Goal: Task Accomplishment & Management: Manage account settings

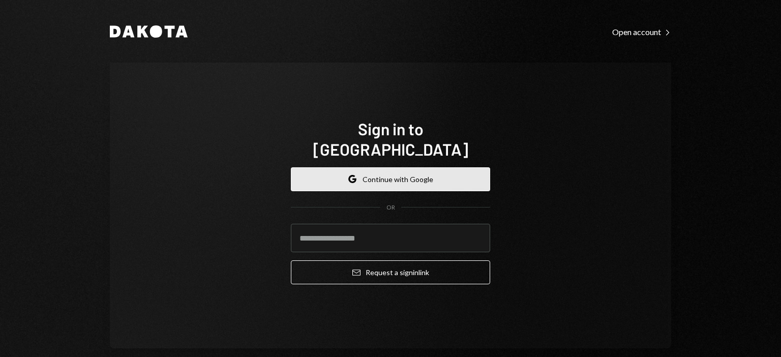
click at [460, 167] on button "Google Continue with Google" at bounding box center [390, 179] width 199 height 24
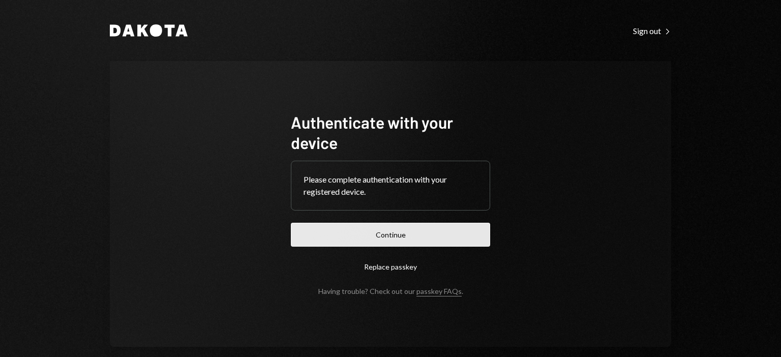
click at [355, 236] on button "Continue" at bounding box center [390, 235] width 199 height 24
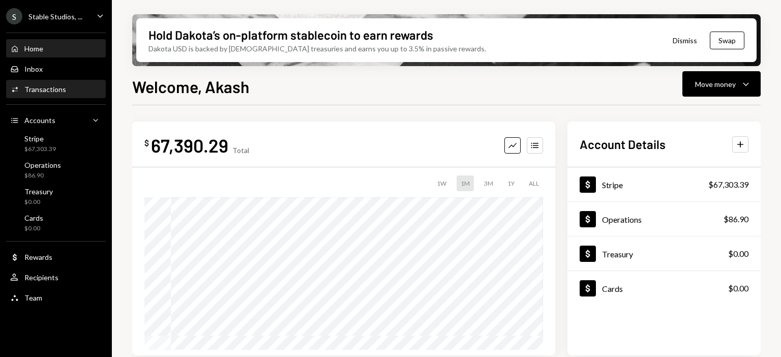
click at [34, 96] on div "Activities Transactions" at bounding box center [55, 89] width 91 height 17
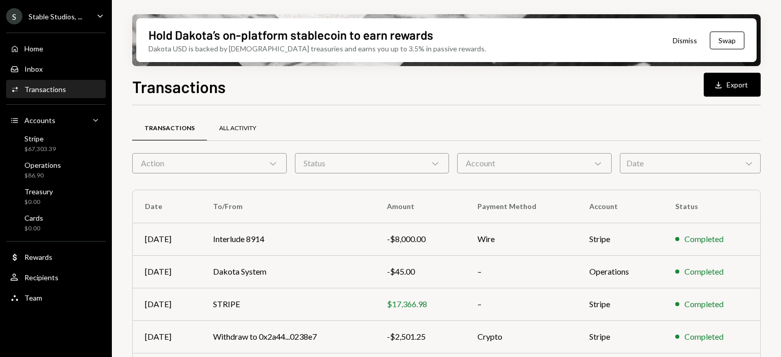
click at [238, 127] on div "All Activity" at bounding box center [237, 128] width 37 height 9
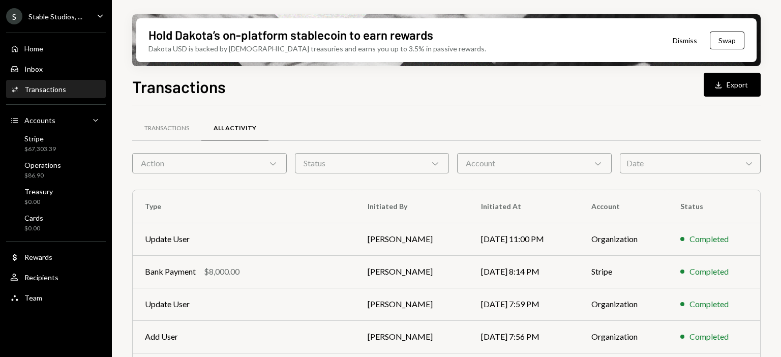
click at [718, 88] on icon "Download" at bounding box center [718, 85] width 10 height 10
click at [675, 45] on button "Dismiss" at bounding box center [685, 40] width 50 height 24
click at [685, 40] on button "Dismiss" at bounding box center [685, 40] width 50 height 24
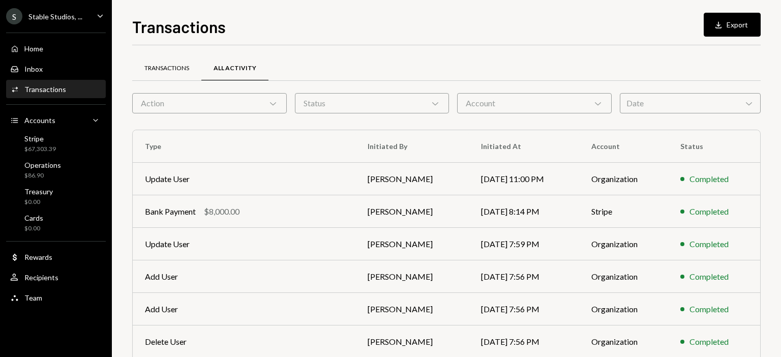
click at [179, 64] on div "Transactions" at bounding box center [166, 68] width 45 height 9
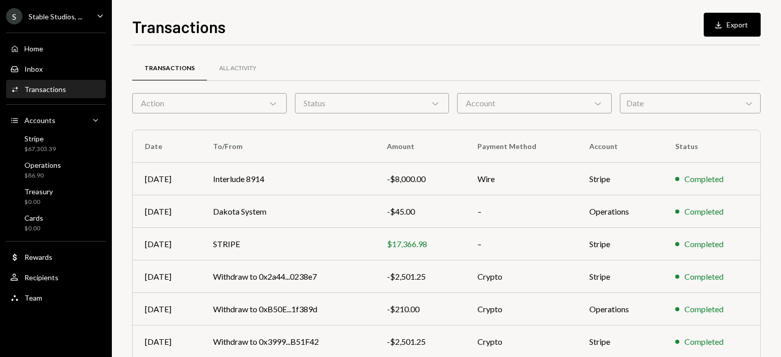
click at [65, 90] on div "Activities Transactions" at bounding box center [55, 89] width 91 height 9
click at [69, 90] on div "Activities Transactions" at bounding box center [55, 89] width 91 height 9
click at [78, 85] on div "Activities Transactions" at bounding box center [55, 89] width 91 height 9
click at [736, 23] on button "Download Export" at bounding box center [731, 25] width 57 height 24
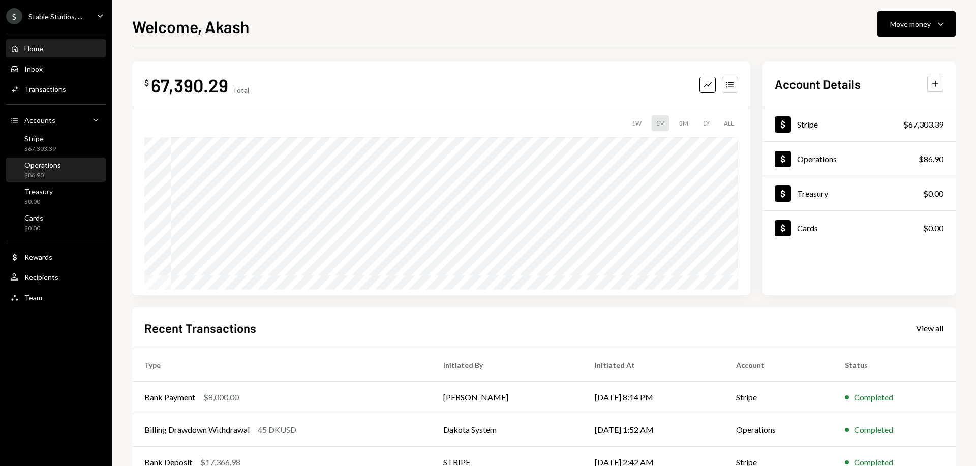
click at [53, 168] on div "Operations" at bounding box center [42, 165] width 37 height 9
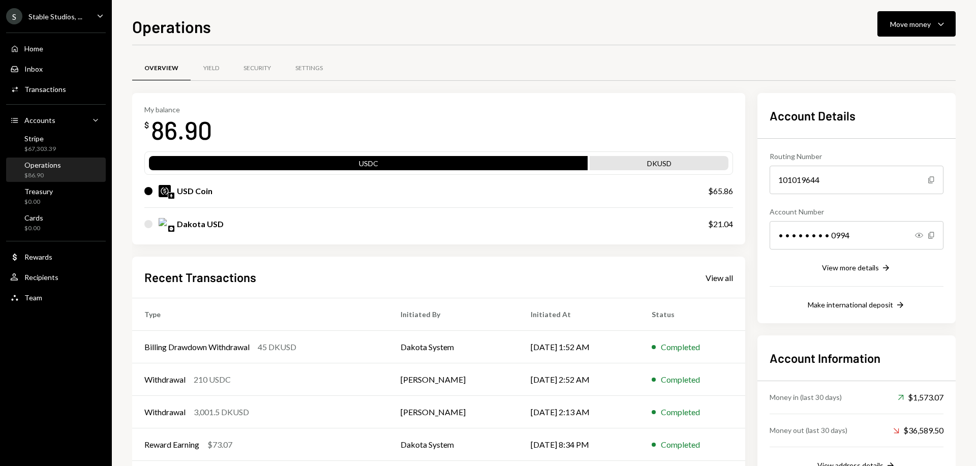
click at [55, 130] on div "Home Home Inbox Inbox Activities Transactions Accounts Accounts Caret Down Stri…" at bounding box center [56, 167] width 112 height 282
click at [51, 202] on div "$0.00" at bounding box center [38, 202] width 28 height 9
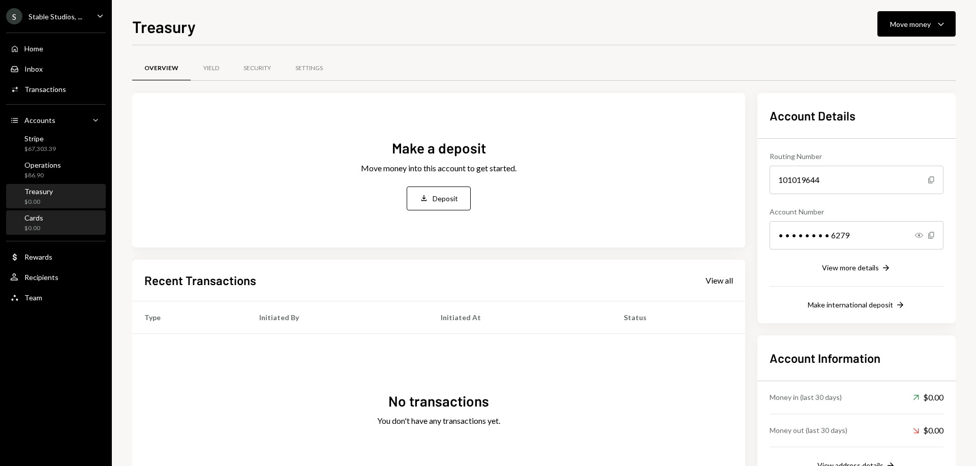
click at [55, 224] on div "Cards $0.00" at bounding box center [55, 222] width 91 height 19
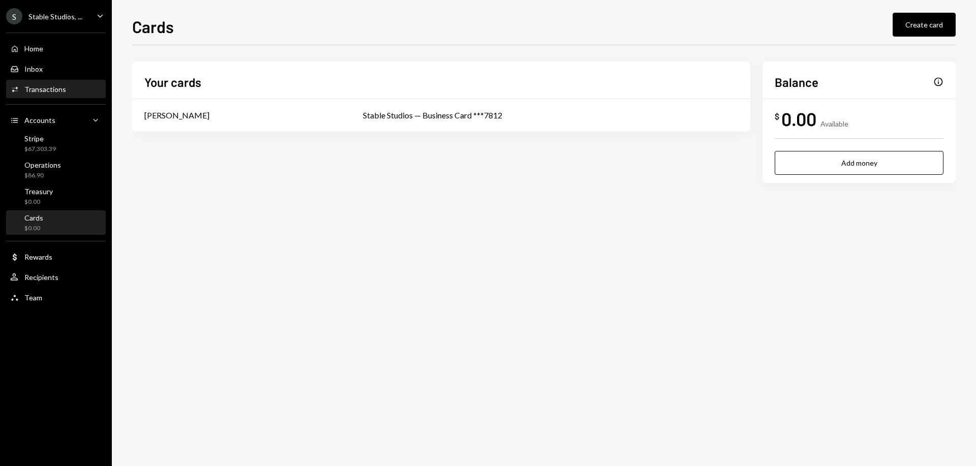
click at [56, 89] on div "Transactions" at bounding box center [45, 89] width 42 height 9
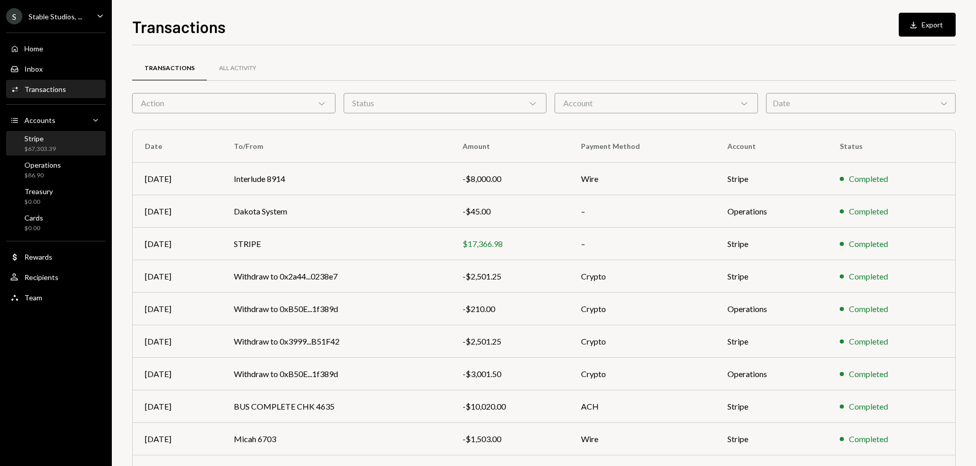
click at [48, 141] on div "Stripe" at bounding box center [40, 138] width 32 height 9
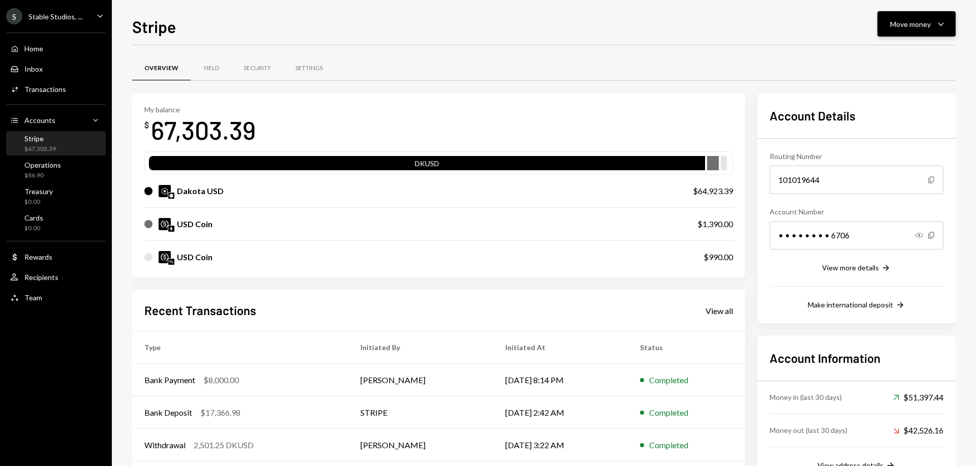
click at [948, 22] on button "Move money Caret Down" at bounding box center [916, 23] width 78 height 25
click at [781, 54] on div "Overview Yield Security Settings My balance $ 67,303.39 DKUSD Dakota USD $64,92…" at bounding box center [543, 296] width 823 height 502
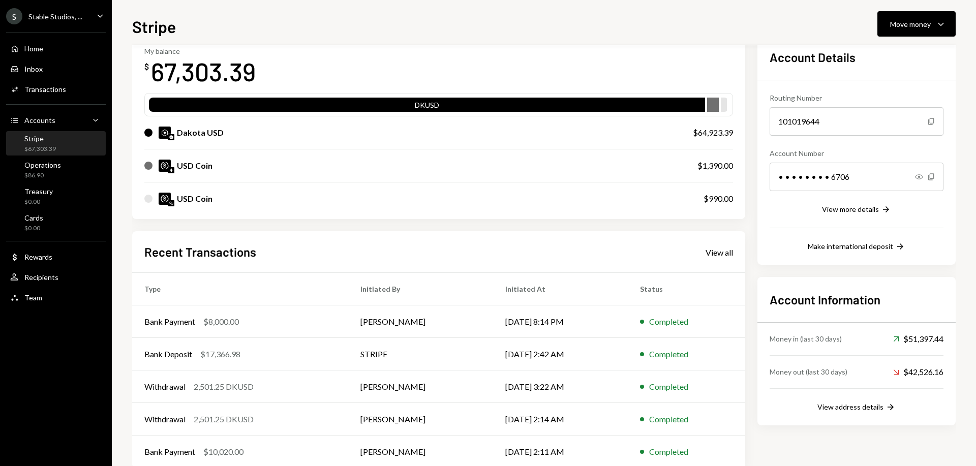
scroll to position [81, 0]
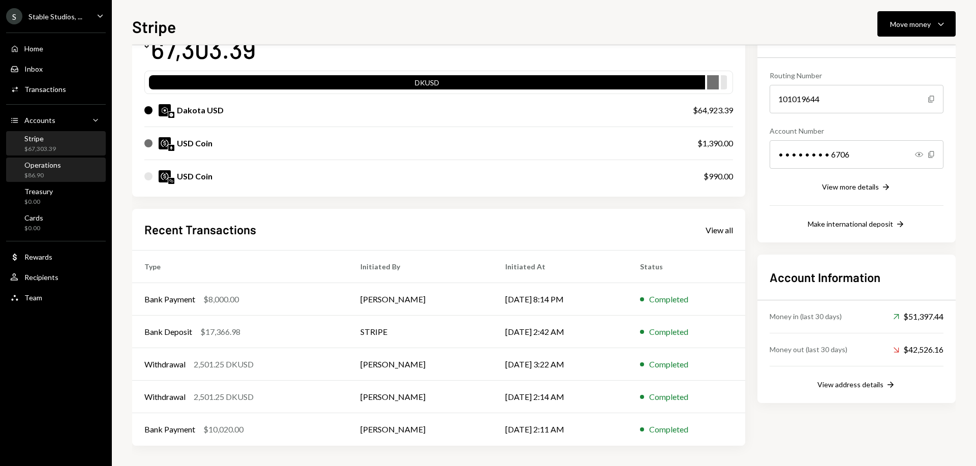
click at [43, 172] on div "$86.90" at bounding box center [42, 175] width 37 height 9
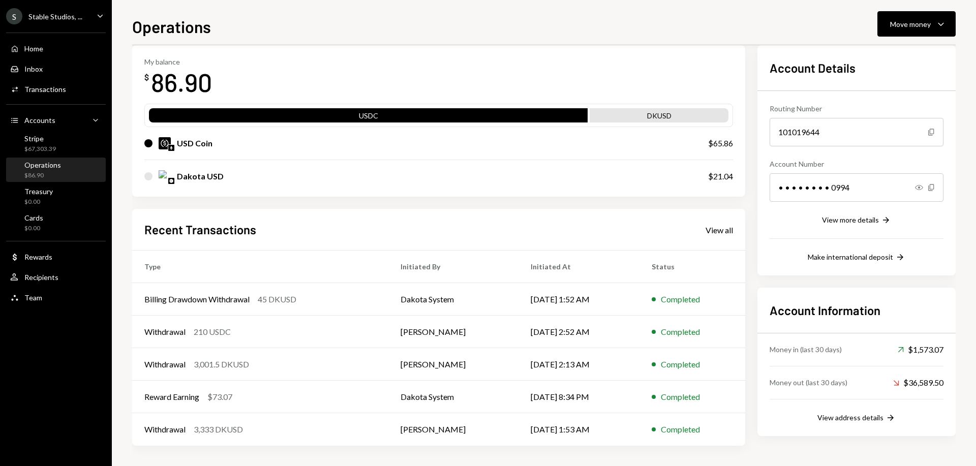
scroll to position [48, 0]
click at [45, 193] on div "Treasury" at bounding box center [38, 191] width 28 height 9
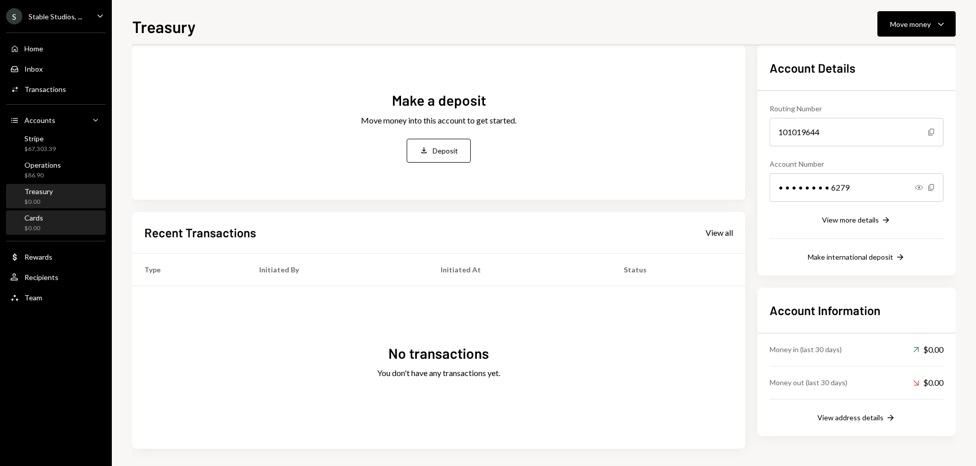
click at [42, 226] on div "$0.00" at bounding box center [33, 228] width 19 height 9
